Goal: Information Seeking & Learning: Learn about a topic

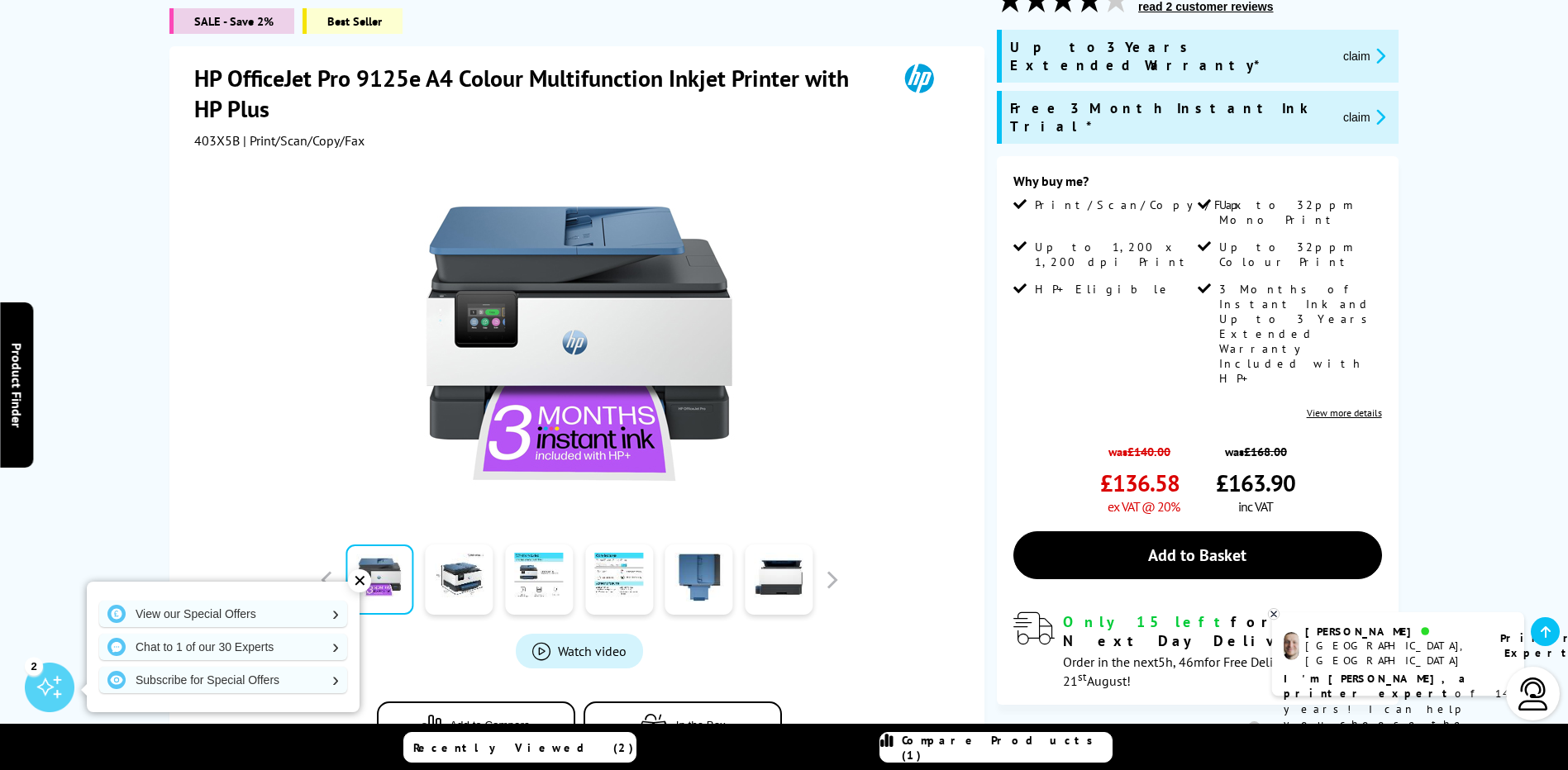
scroll to position [165, 0]
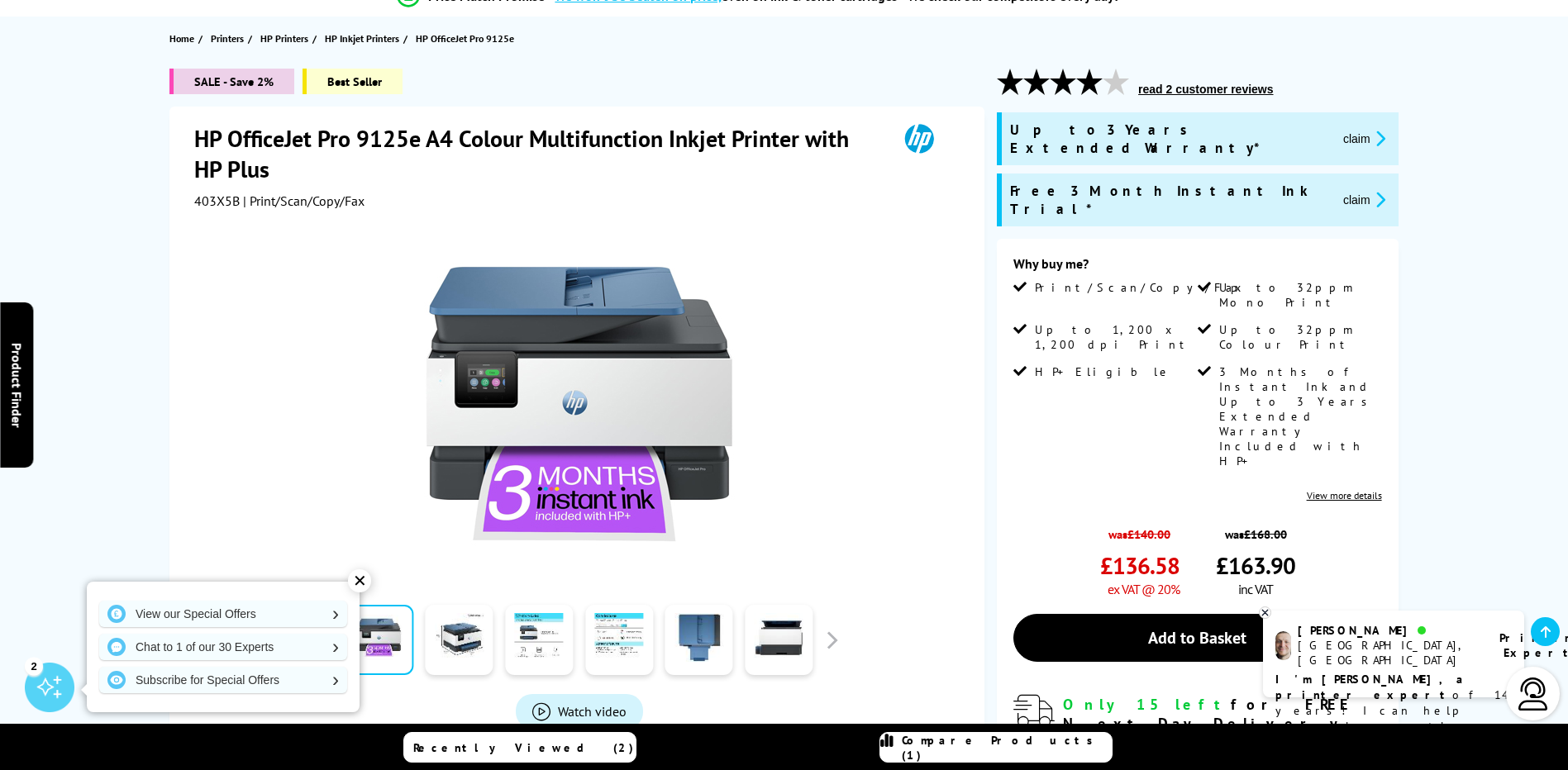
click at [1370, 191] on icon "promo-description" at bounding box center [1377, 200] width 15 height 17
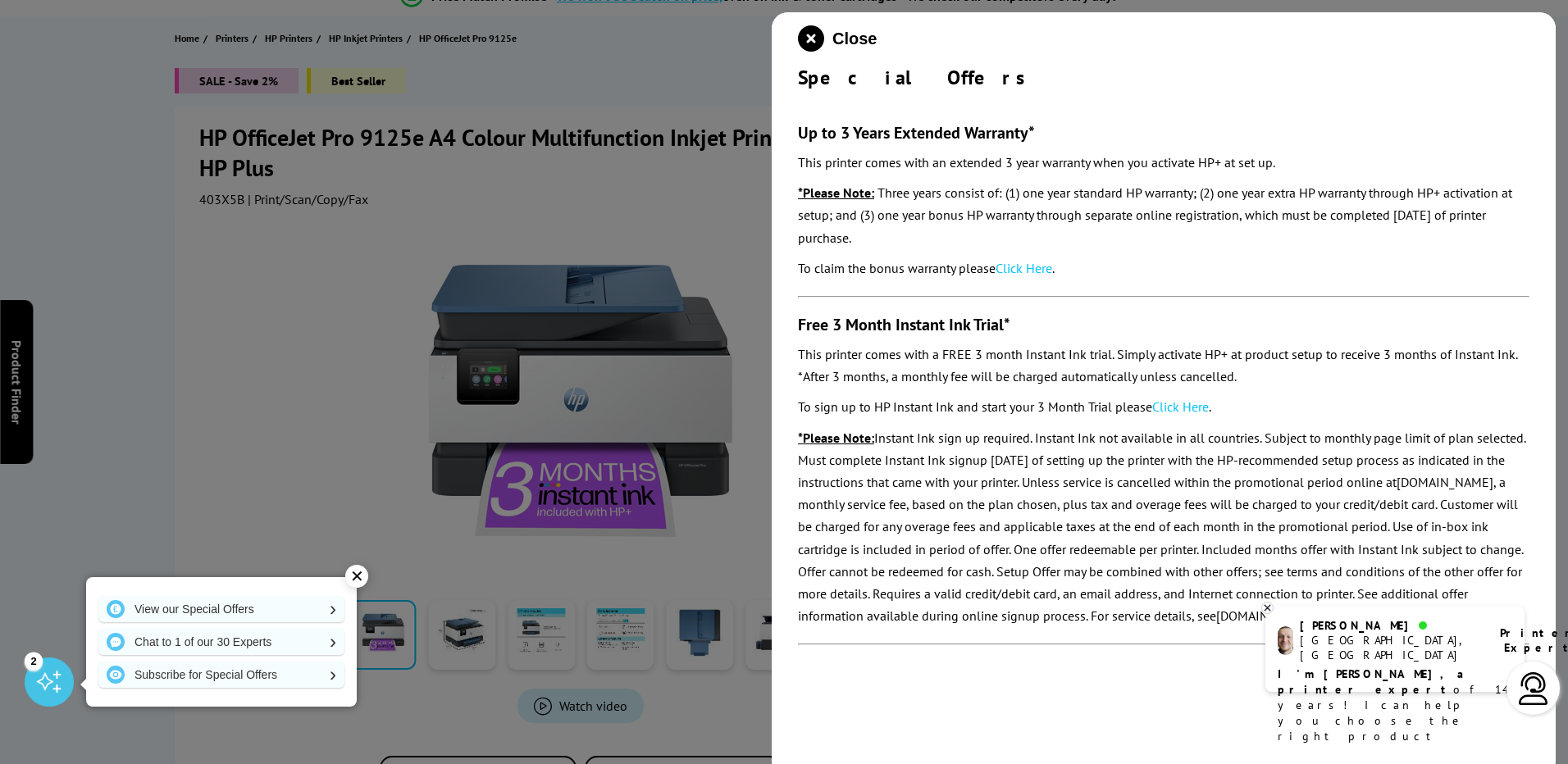
click at [939, 691] on div "Close Special Offers Up to 3 Years Extended Warranty* This printer comes with a…" at bounding box center [1164, 394] width 784 height 764
click at [816, 39] on icon "close modal" at bounding box center [810, 38] width 26 height 26
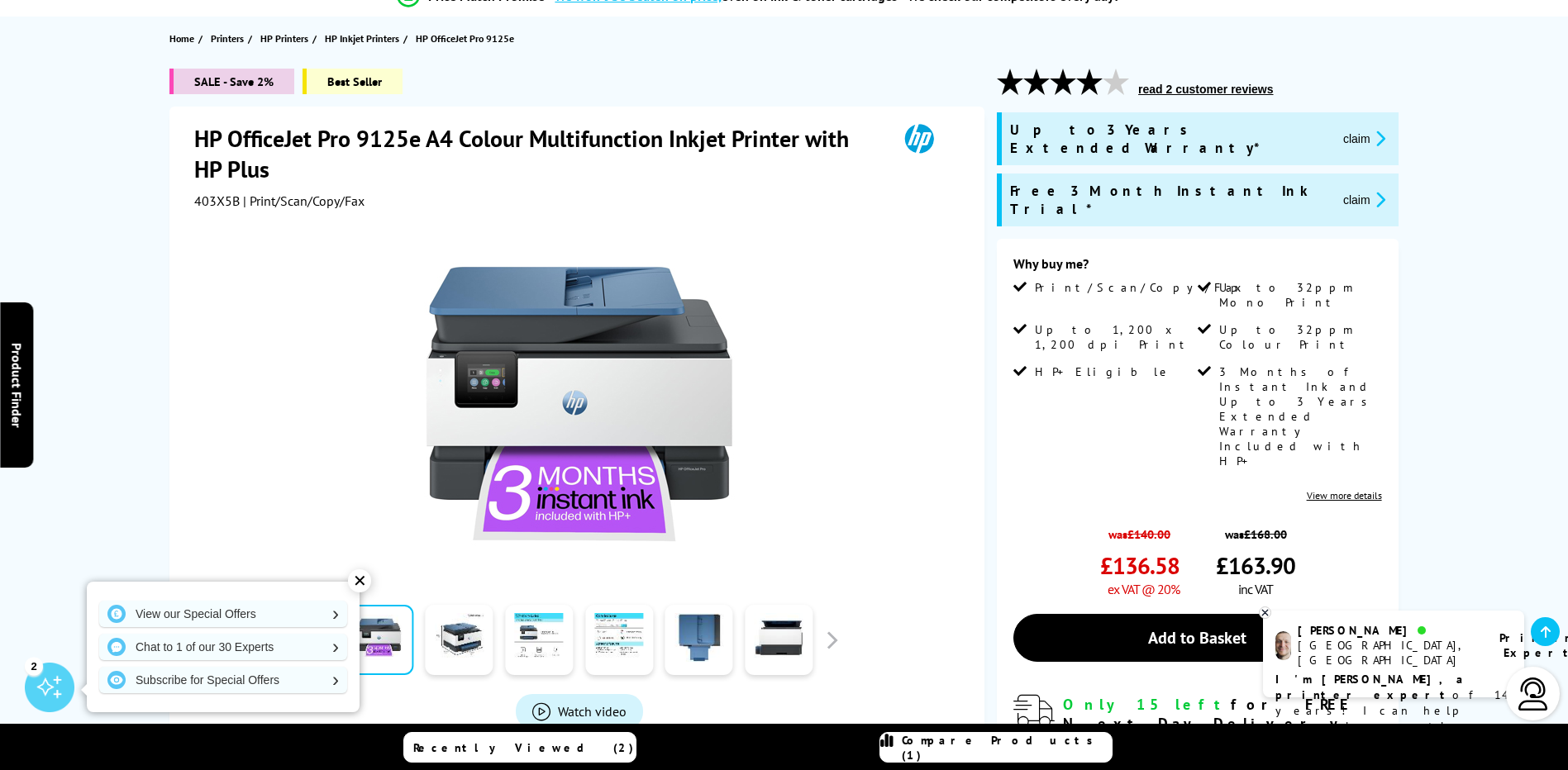
click at [359, 585] on div "✕" at bounding box center [359, 581] width 23 height 23
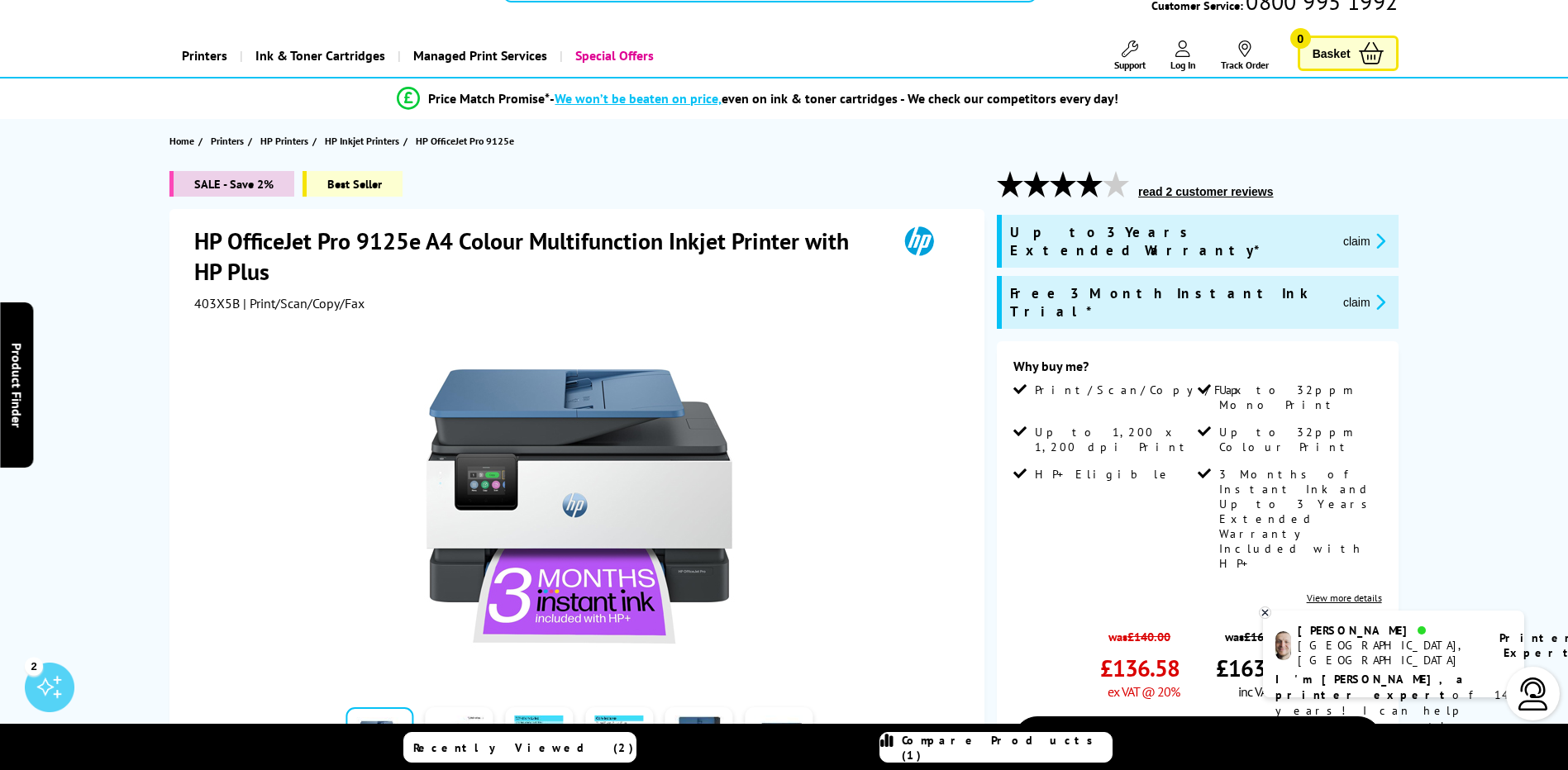
scroll to position [0, 0]
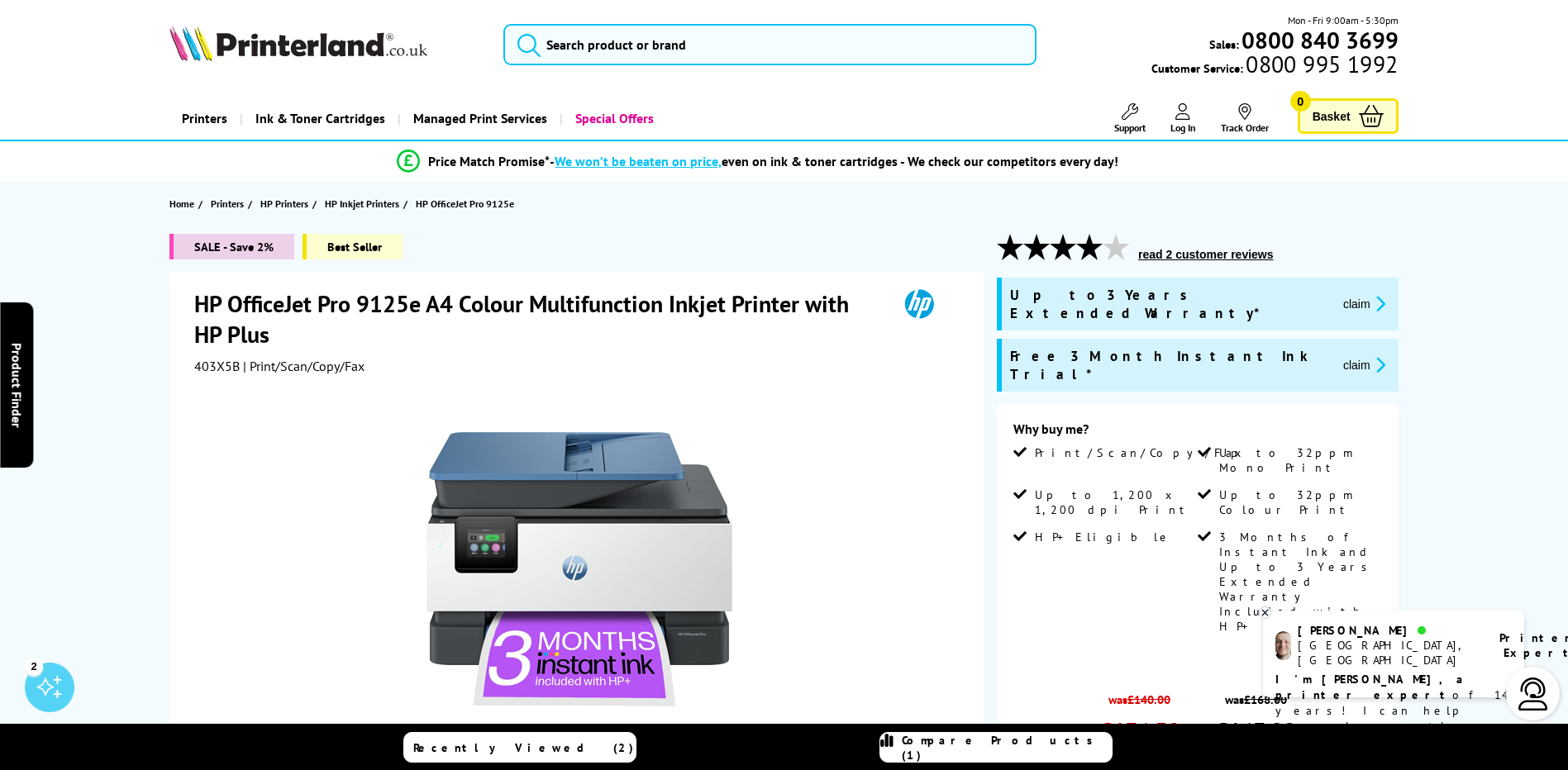
click at [1179, 257] on button "read 2 customer reviews" at bounding box center [1206, 254] width 145 height 15
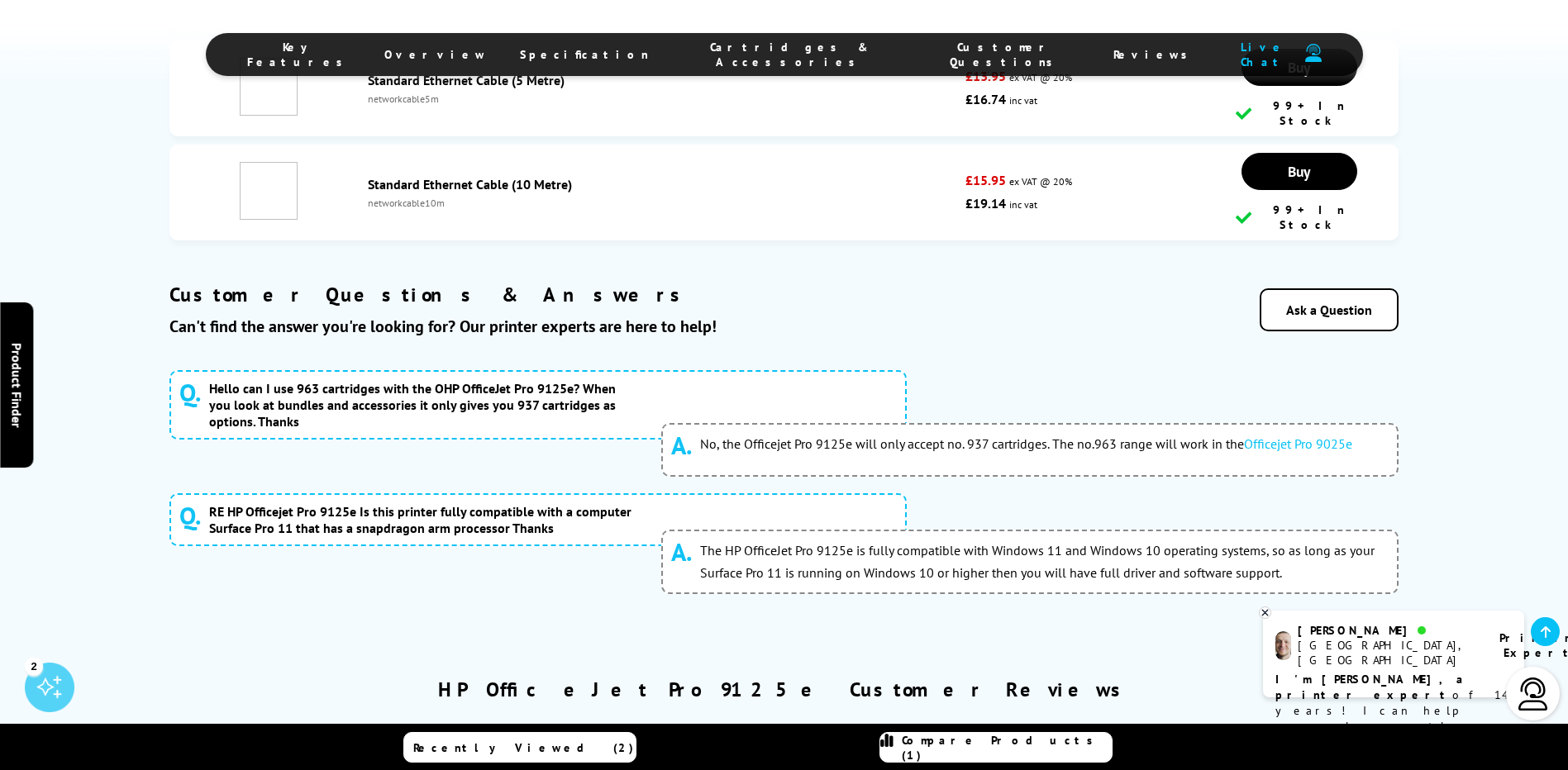
scroll to position [7217, 0]
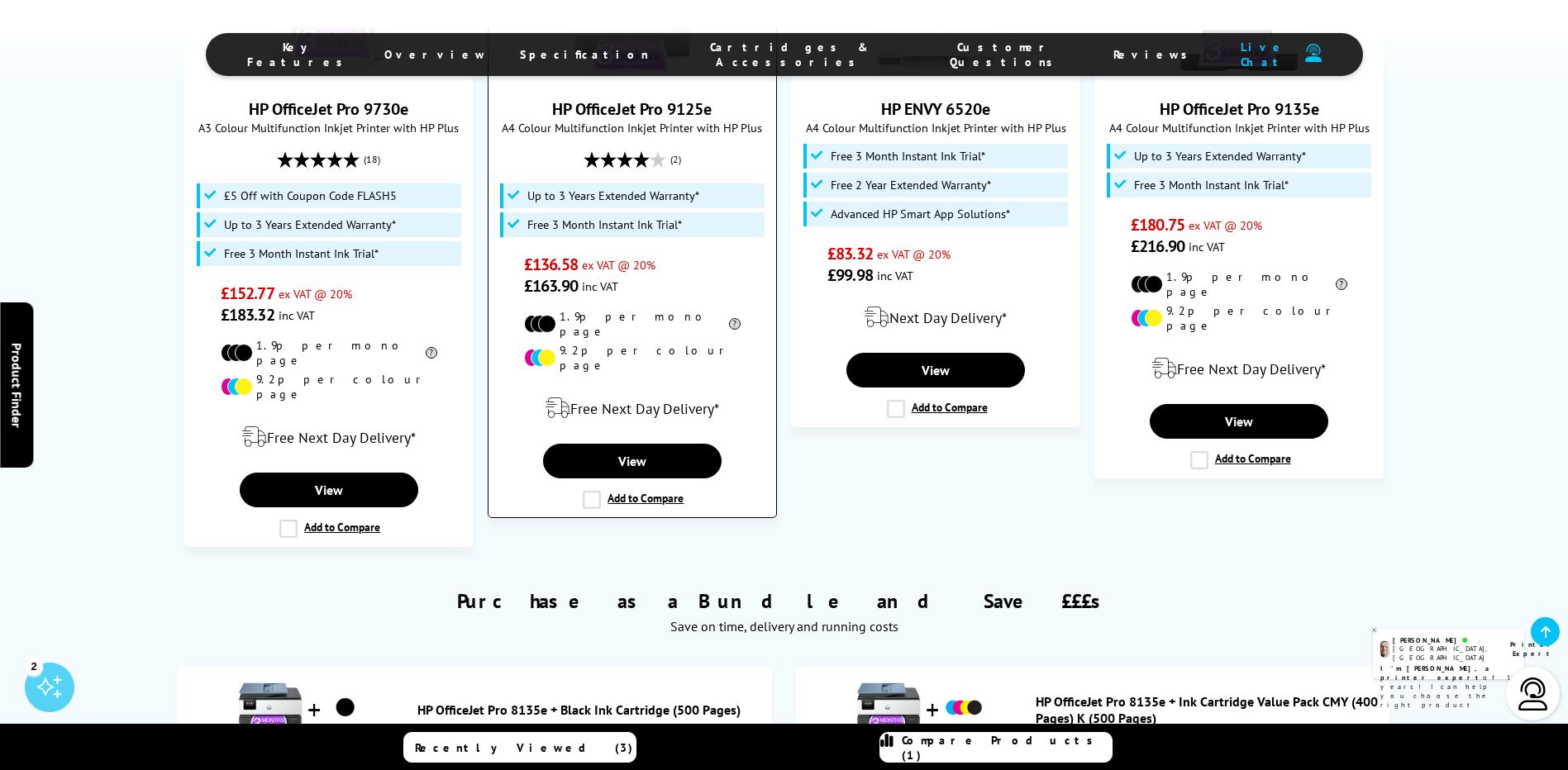
scroll to position [1235, 0]
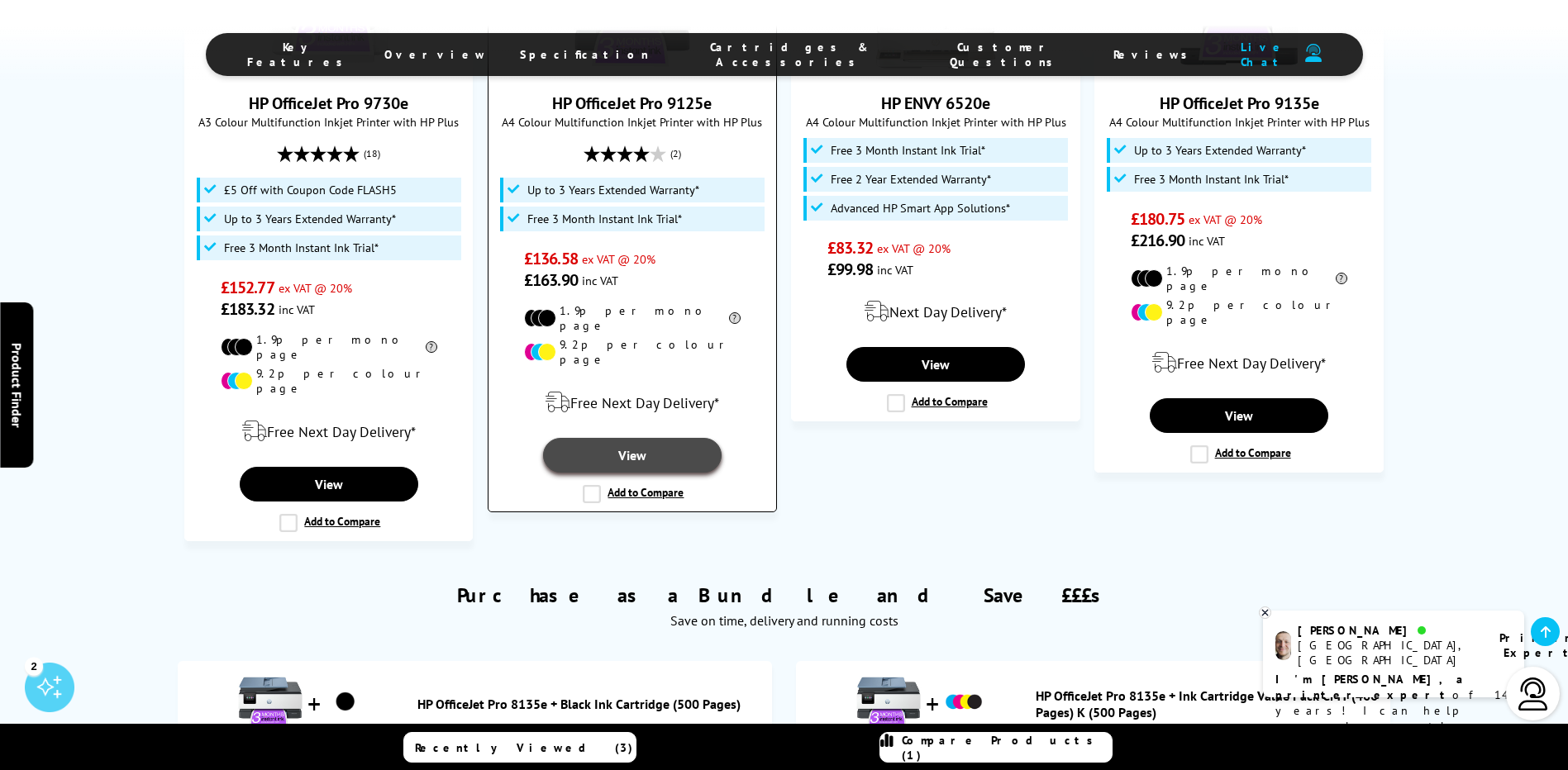
click at [644, 438] on link "View" at bounding box center [632, 455] width 178 height 34
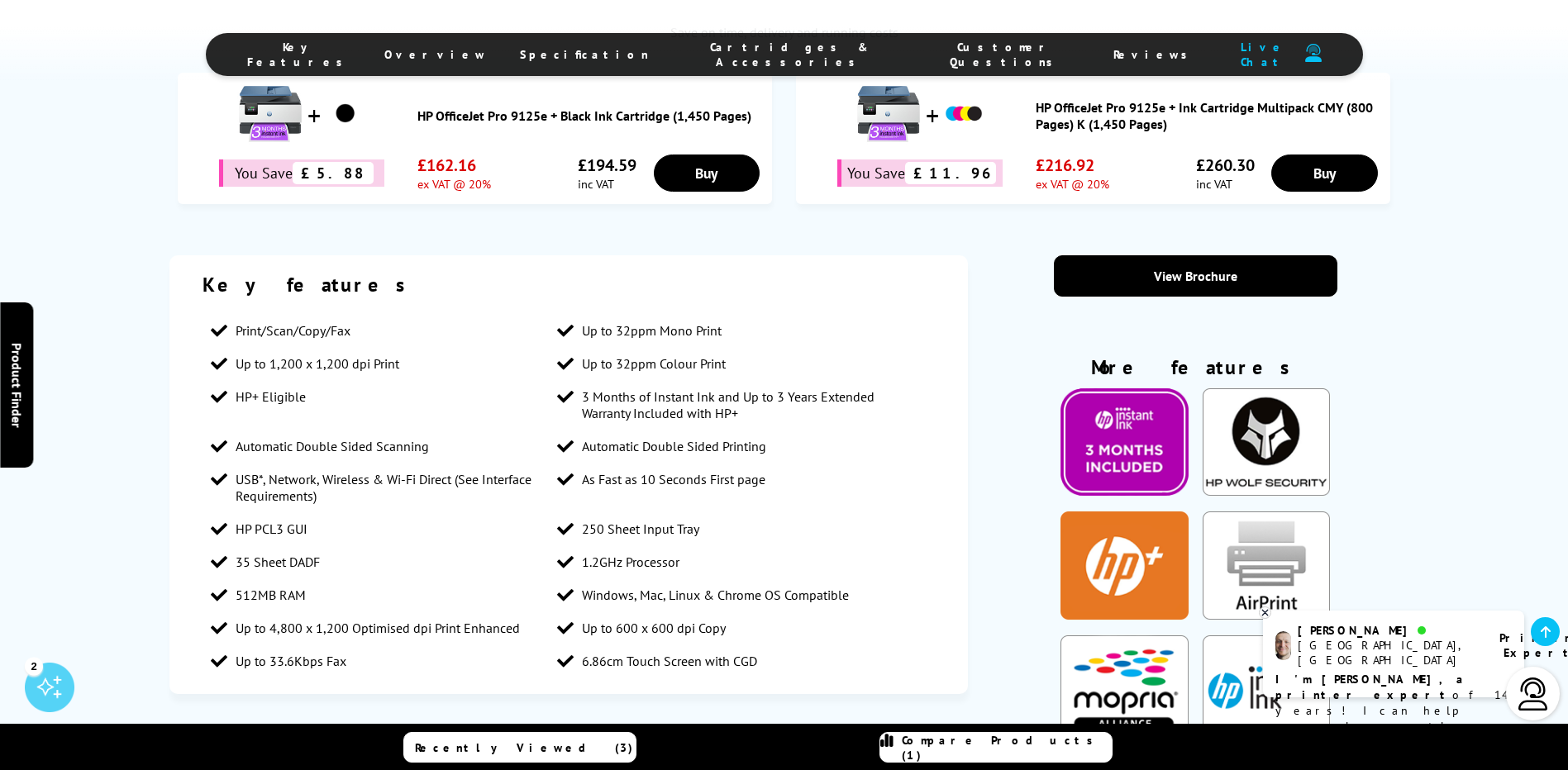
scroll to position [1156, 0]
